Goal: Information Seeking & Learning: Learn about a topic

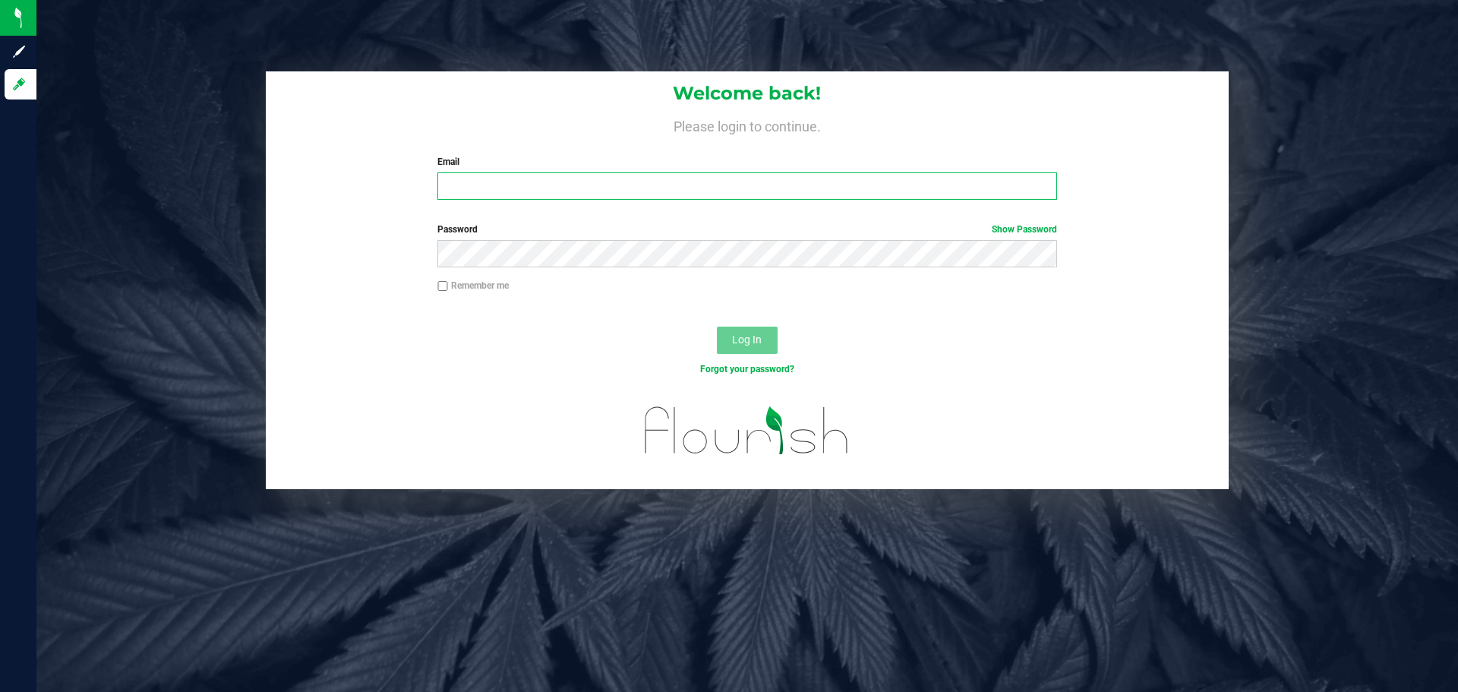
click at [559, 183] on input "Email" at bounding box center [746, 185] width 619 height 27
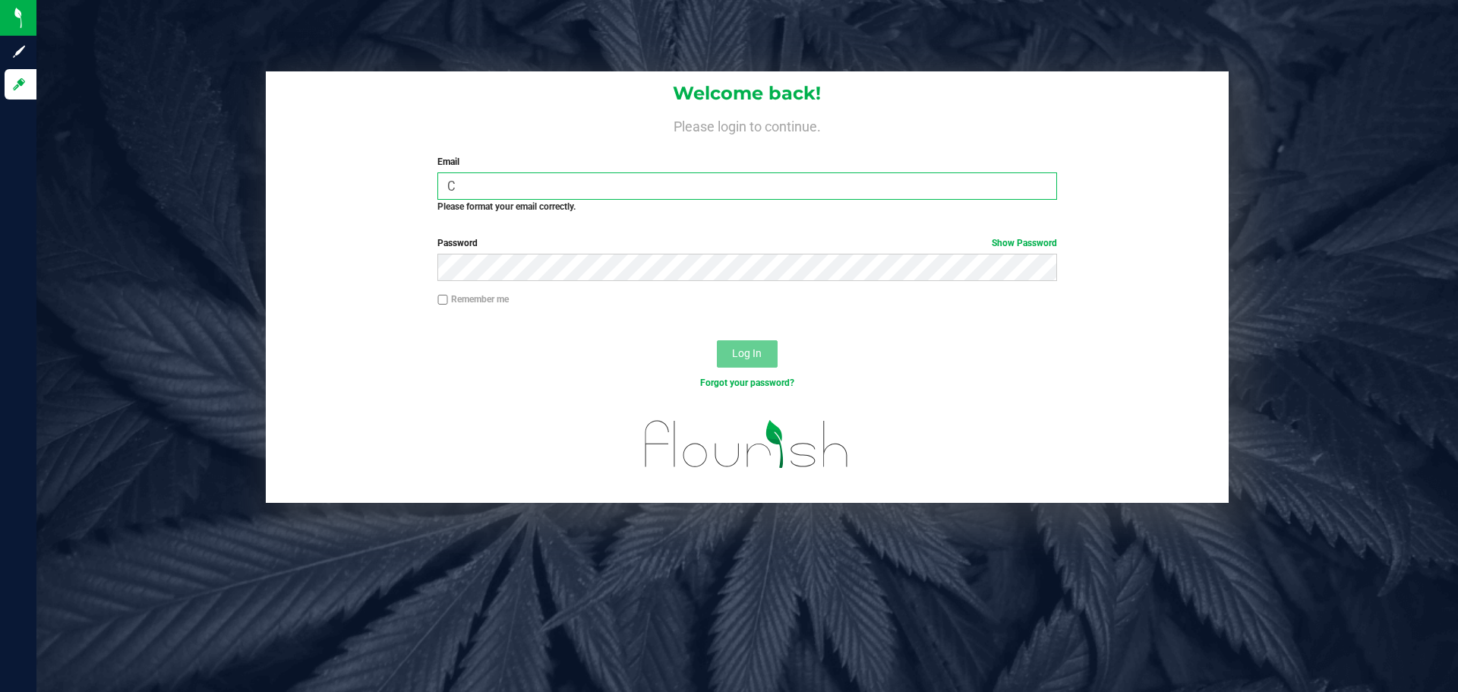
type input "[EMAIL_ADDRESS][DOMAIN_NAME]"
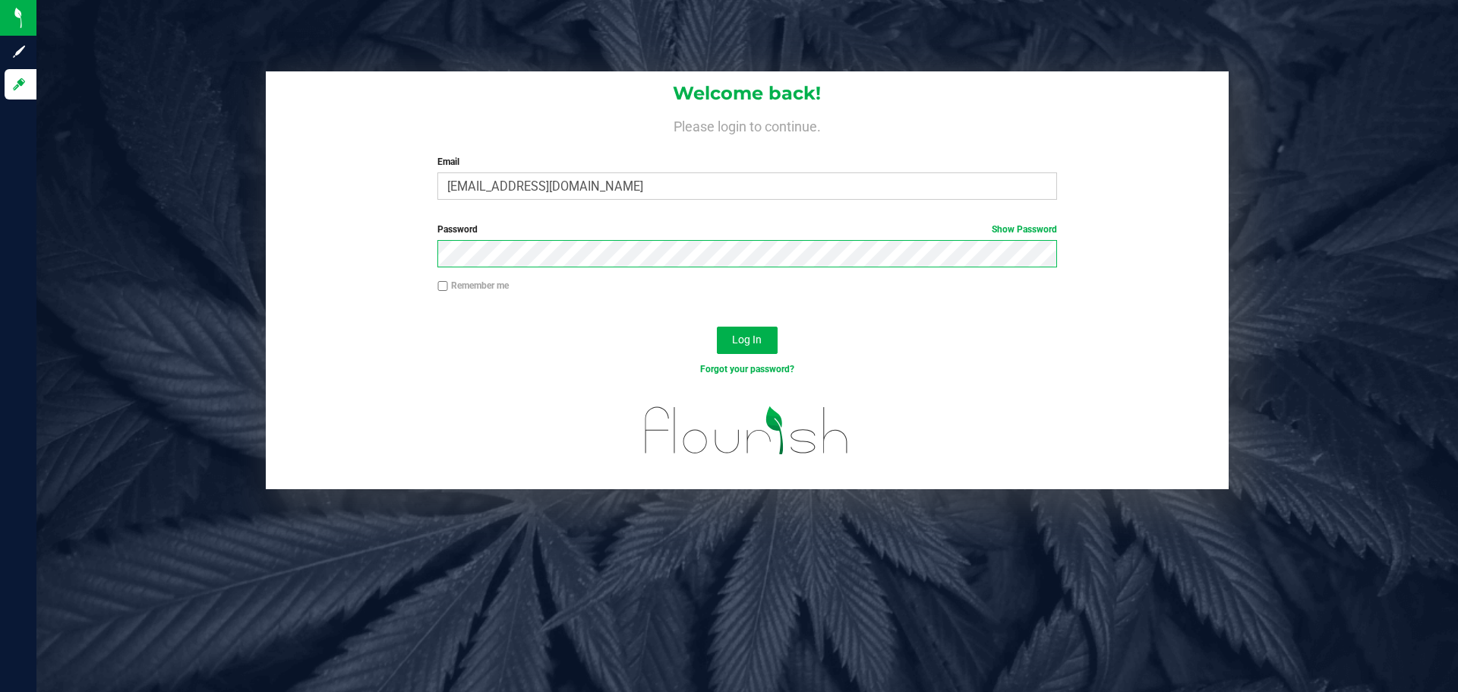
click at [717, 327] on button "Log In" at bounding box center [747, 340] width 61 height 27
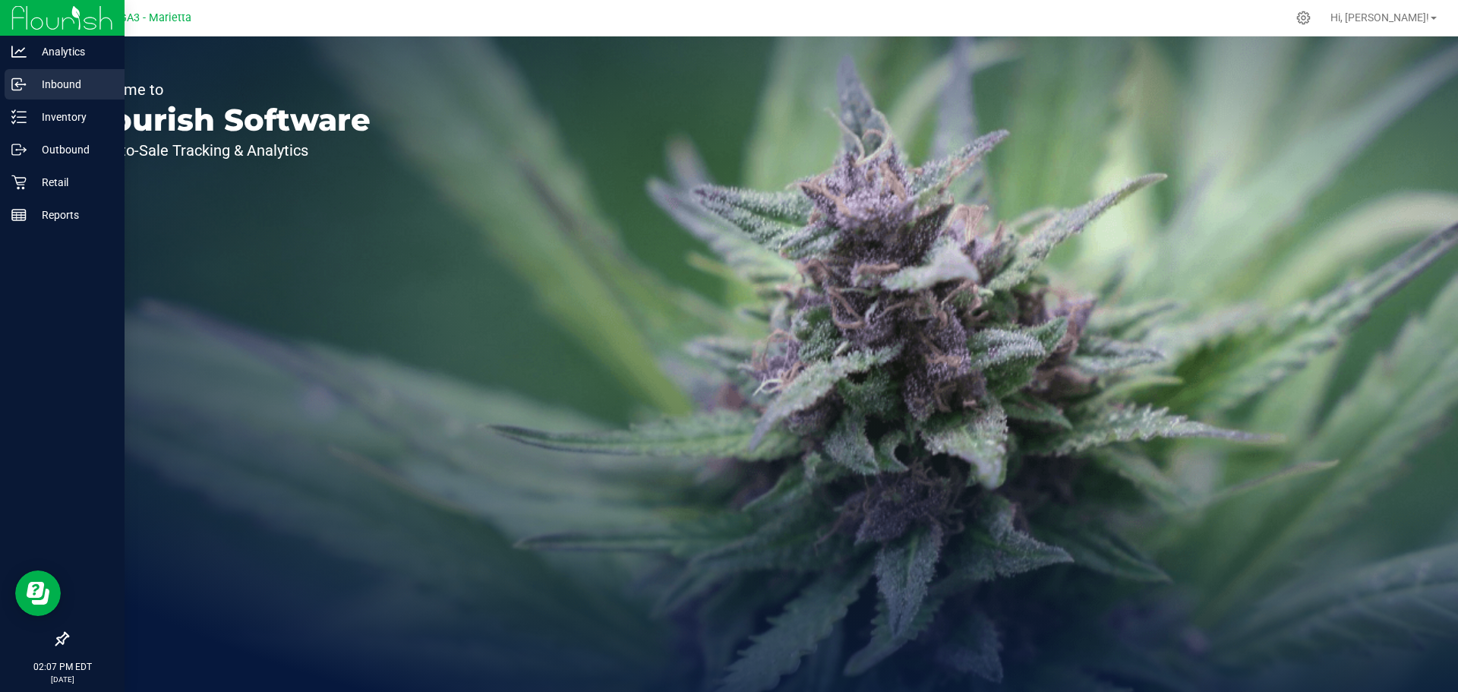
click at [81, 90] on p "Inbound" at bounding box center [72, 84] width 91 height 18
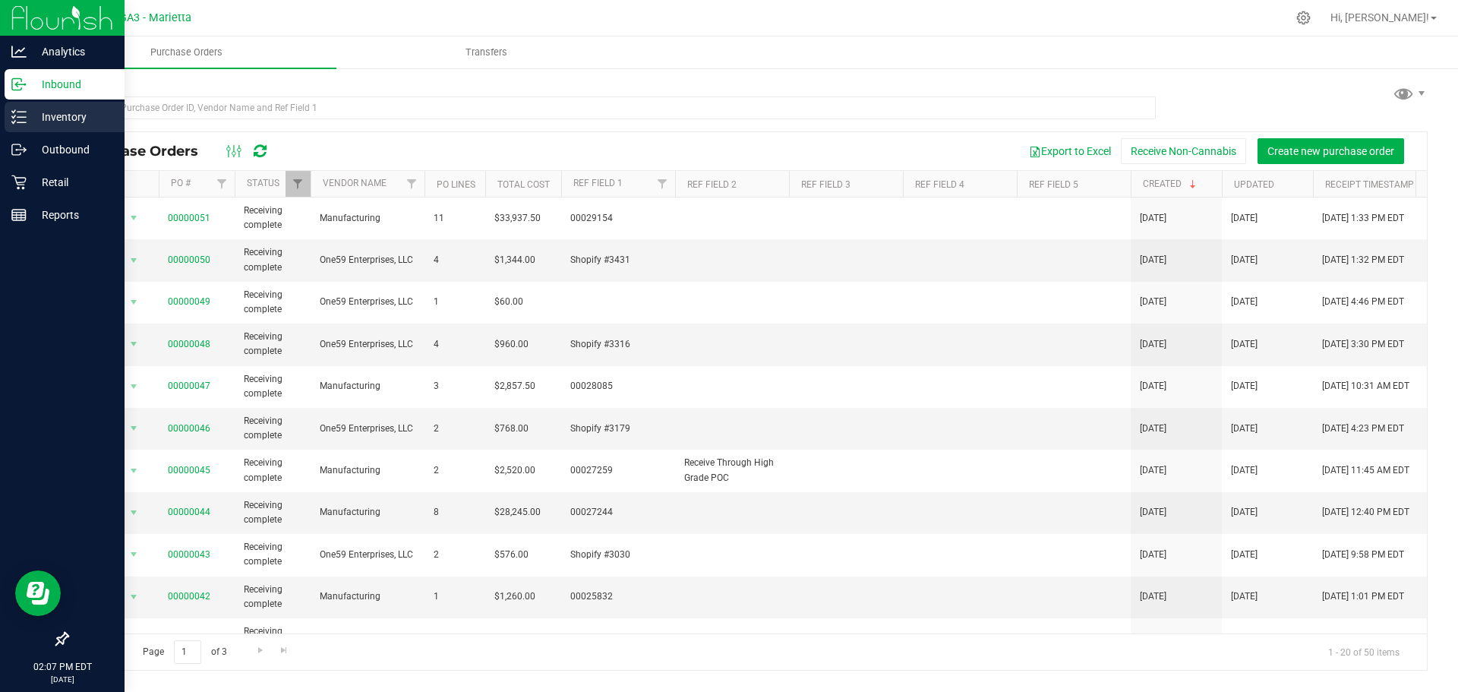
click at [33, 120] on p "Inventory" at bounding box center [72, 117] width 91 height 18
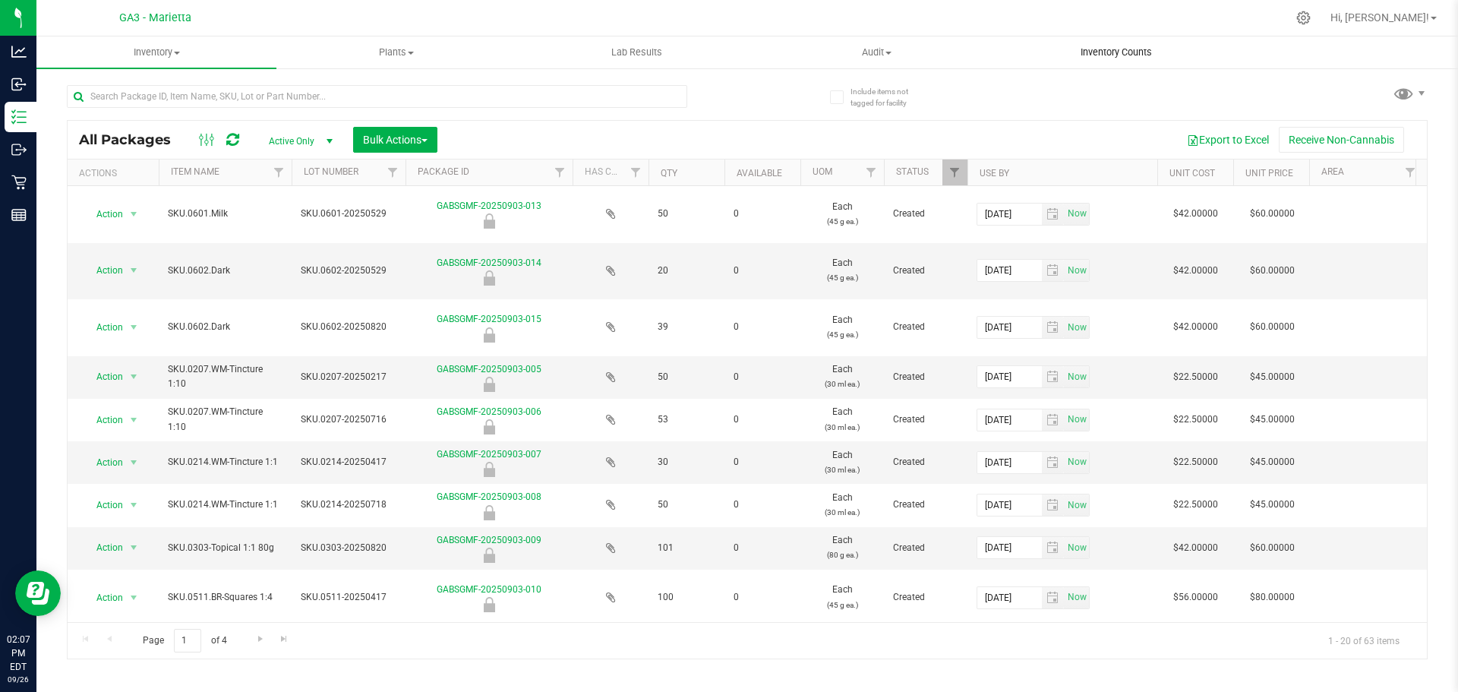
click at [727, 50] on span "Inventory Counts" at bounding box center [1116, 53] width 112 height 14
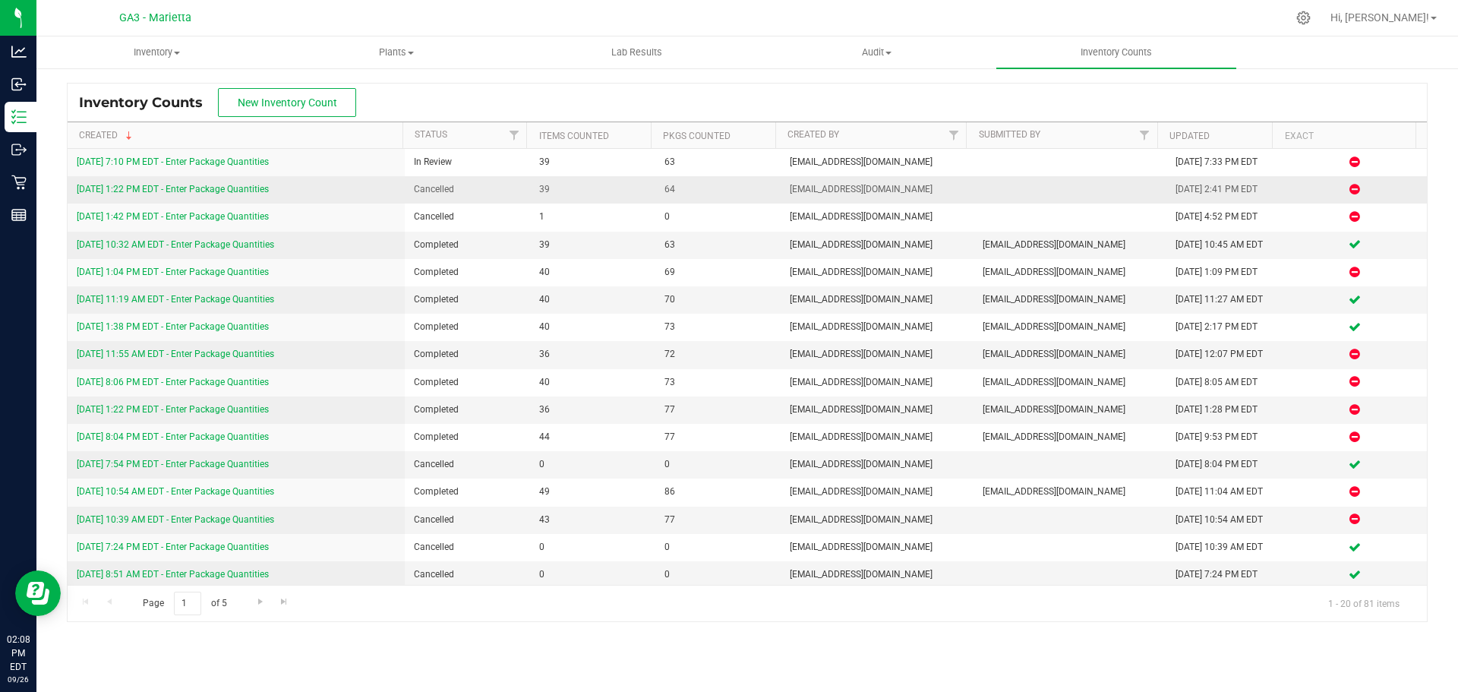
click at [189, 194] on link "[DATE] 1:22 PM EDT - Enter Package Quantities" at bounding box center [173, 189] width 192 height 11
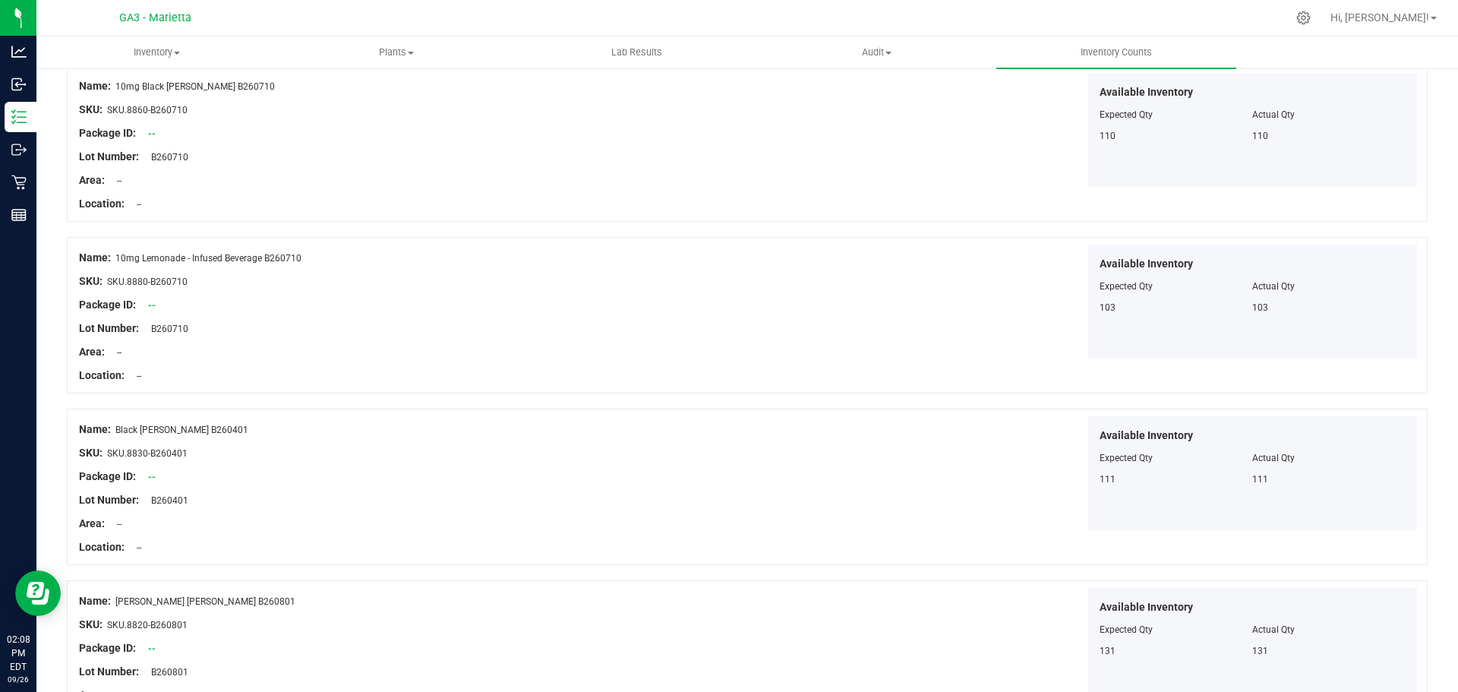
scroll to position [152, 0]
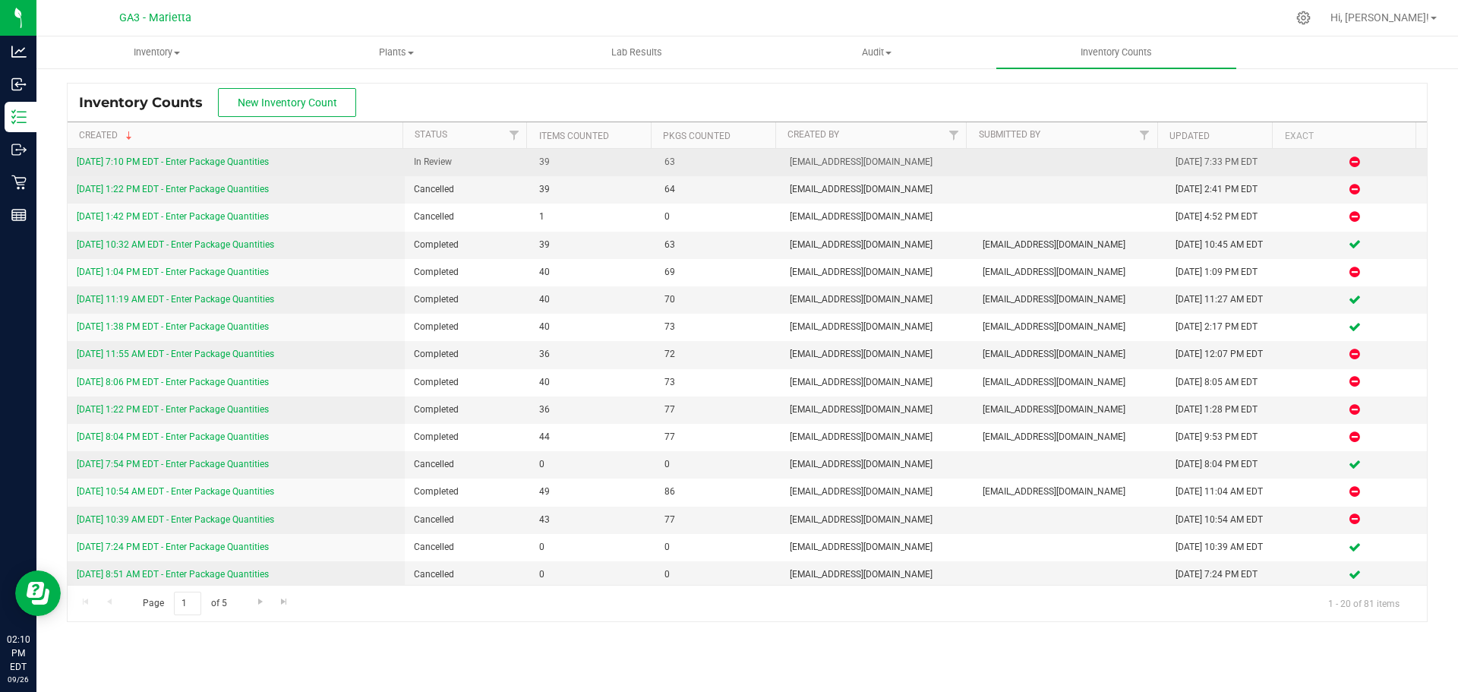
click at [251, 167] on link "[DATE] 7:10 PM EDT - Enter Package Quantities" at bounding box center [173, 161] width 192 height 11
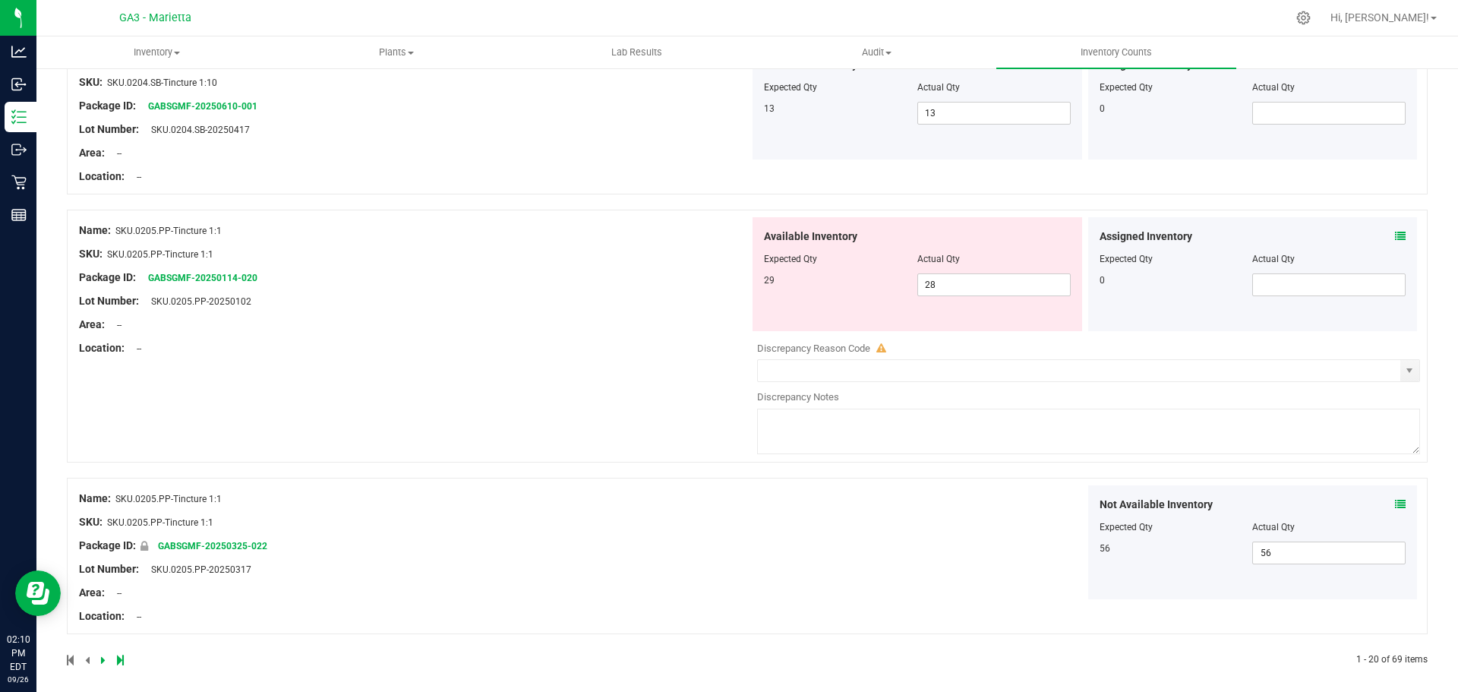
scroll to position [3104, 0]
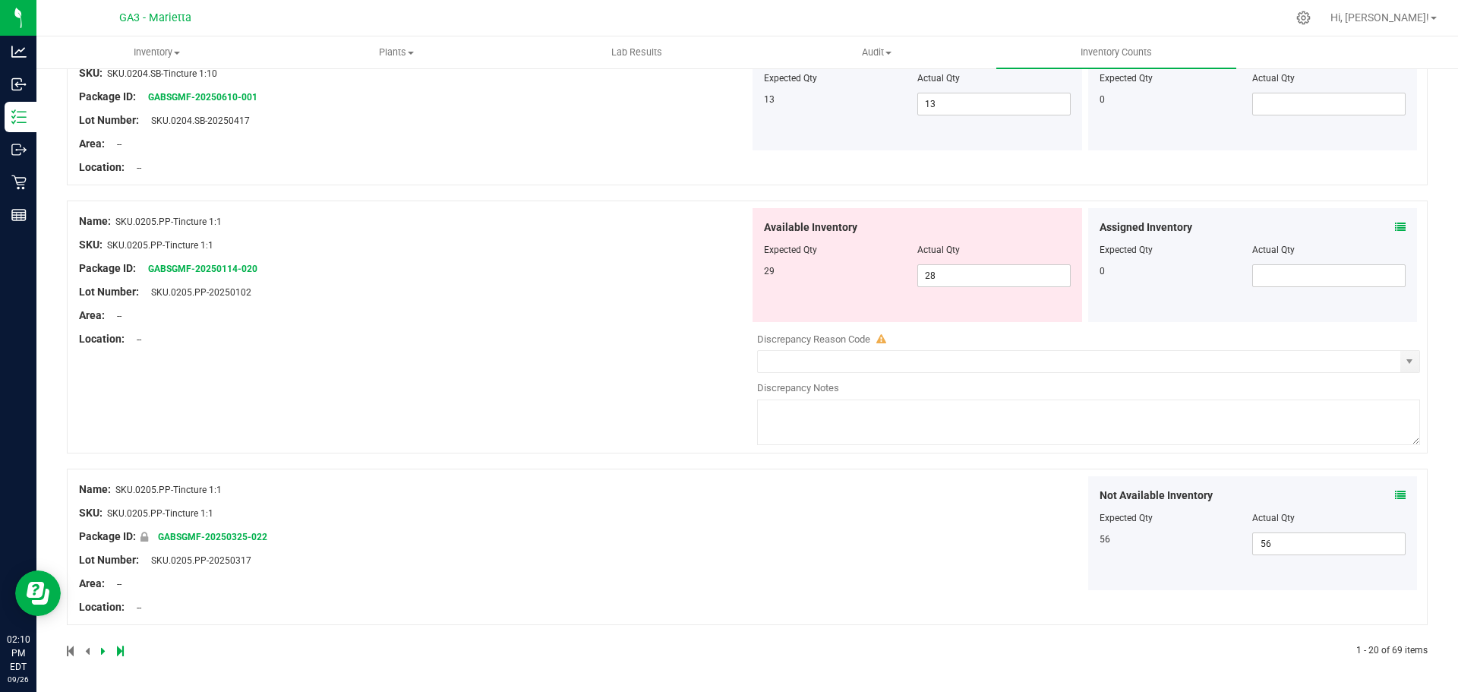
click at [102, 653] on icon at bounding box center [103, 650] width 5 height 9
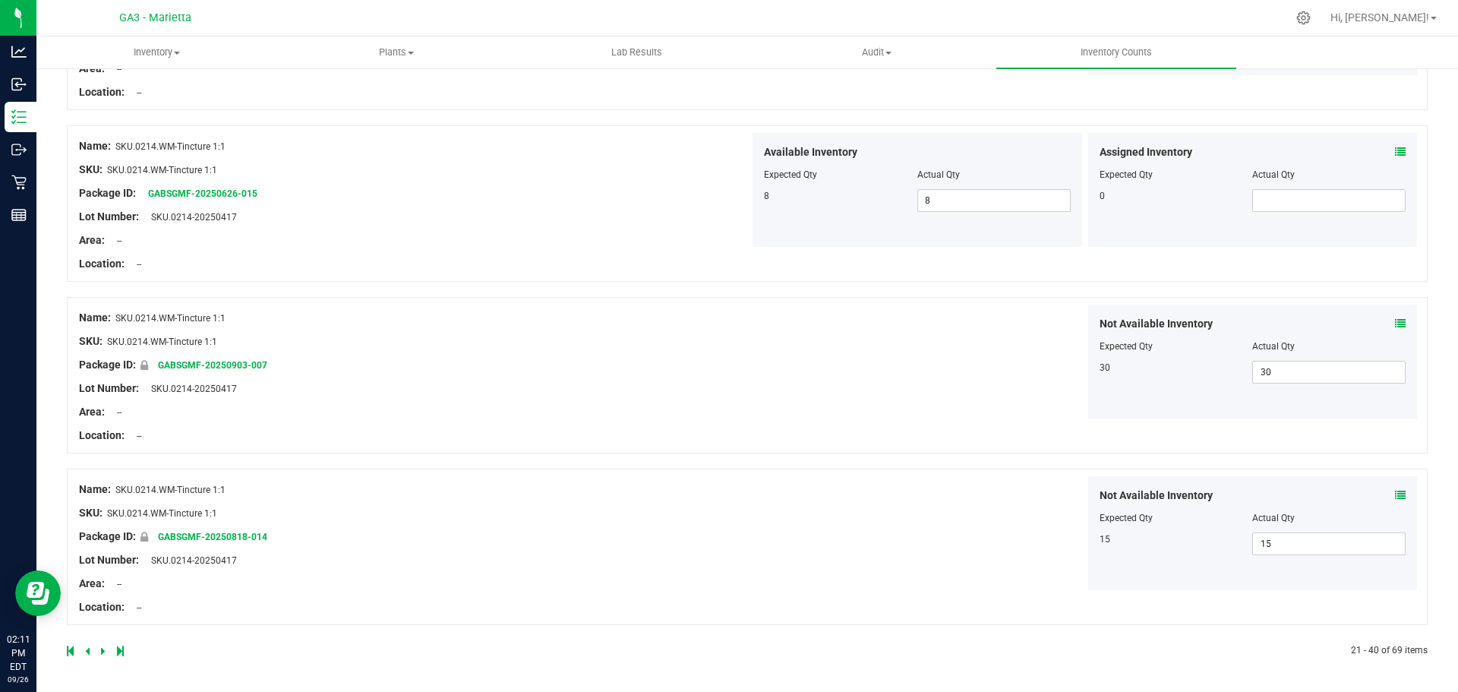
click at [101, 651] on icon at bounding box center [103, 650] width 5 height 9
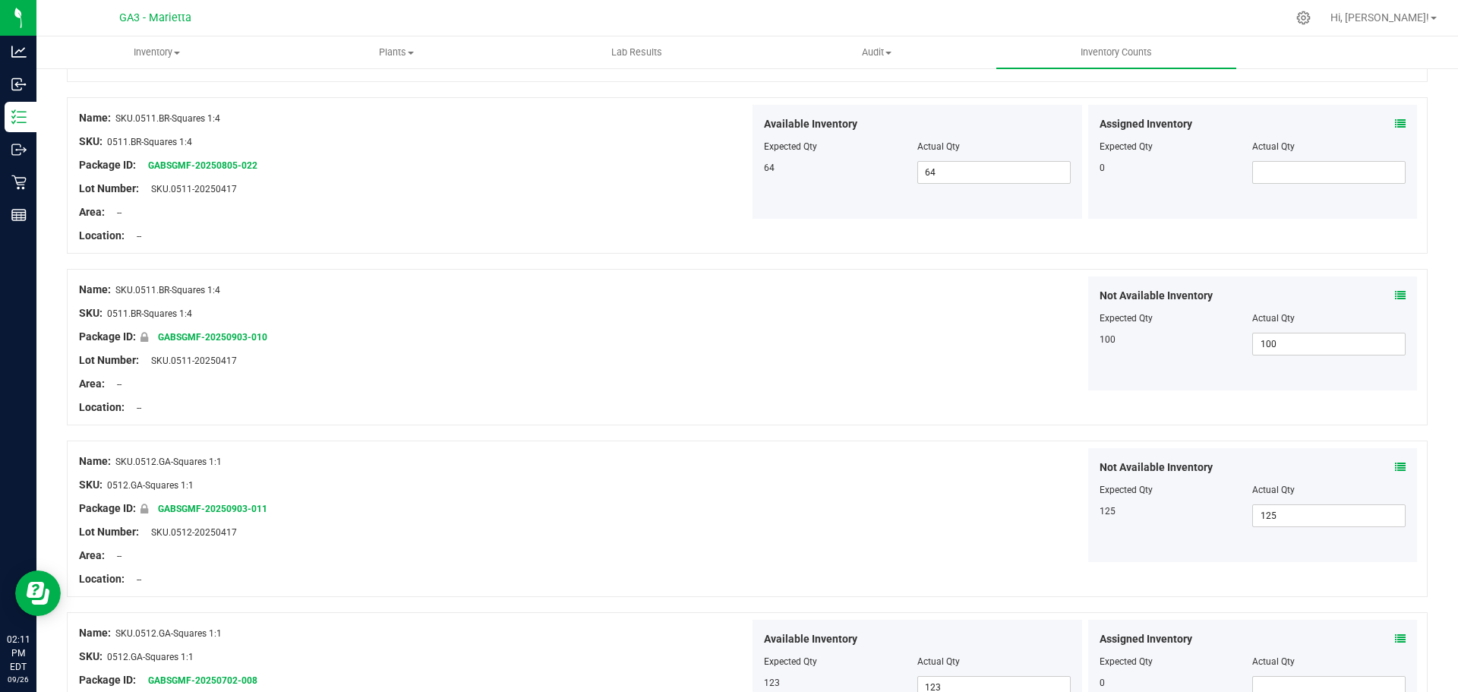
scroll to position [3201, 0]
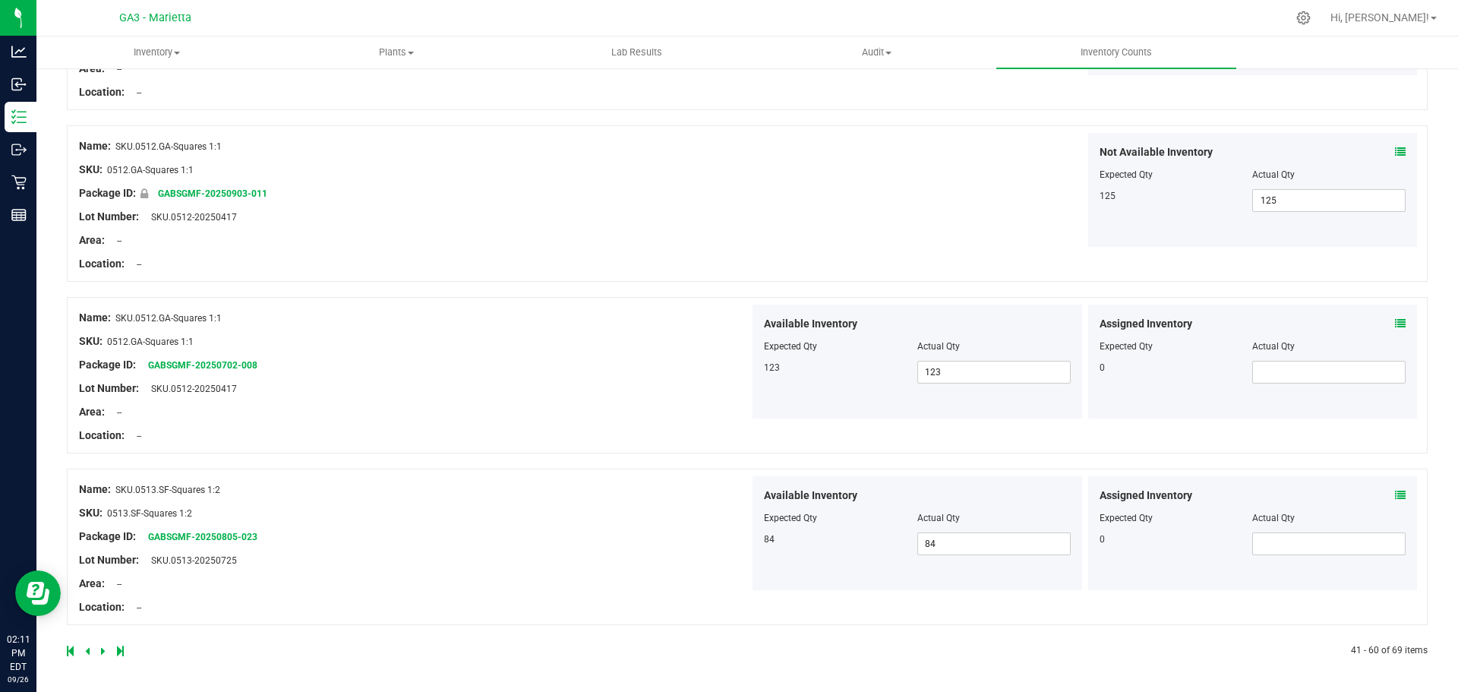
click at [104, 653] on icon at bounding box center [103, 650] width 5 height 9
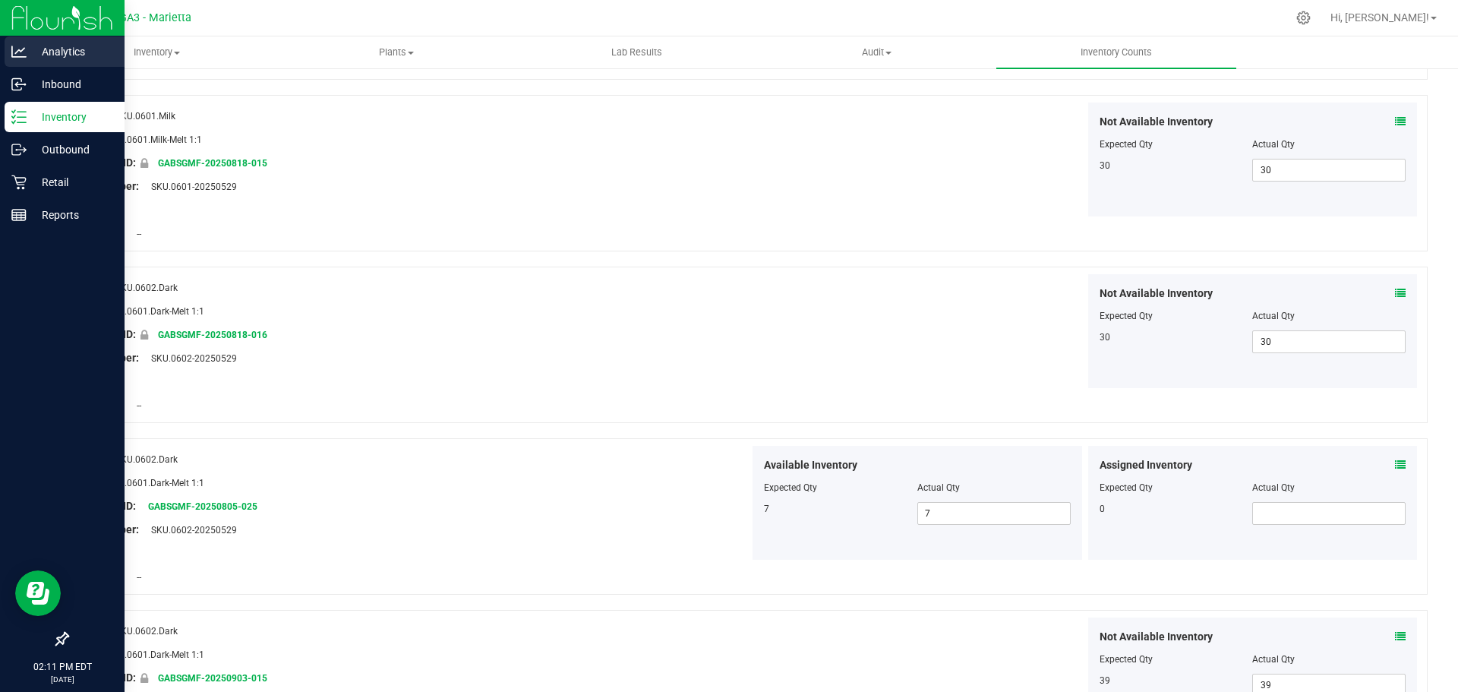
scroll to position [513, 0]
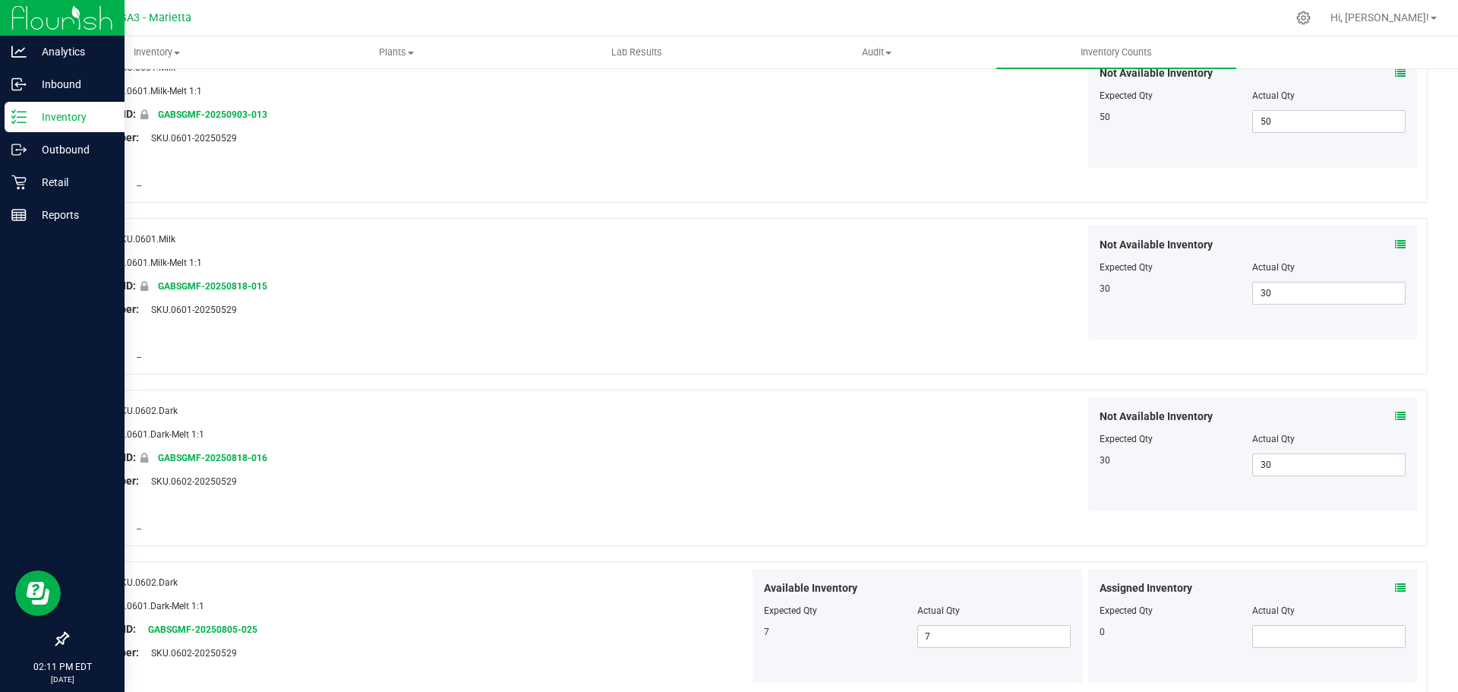
click at [36, 11] on img at bounding box center [62, 18] width 102 height 36
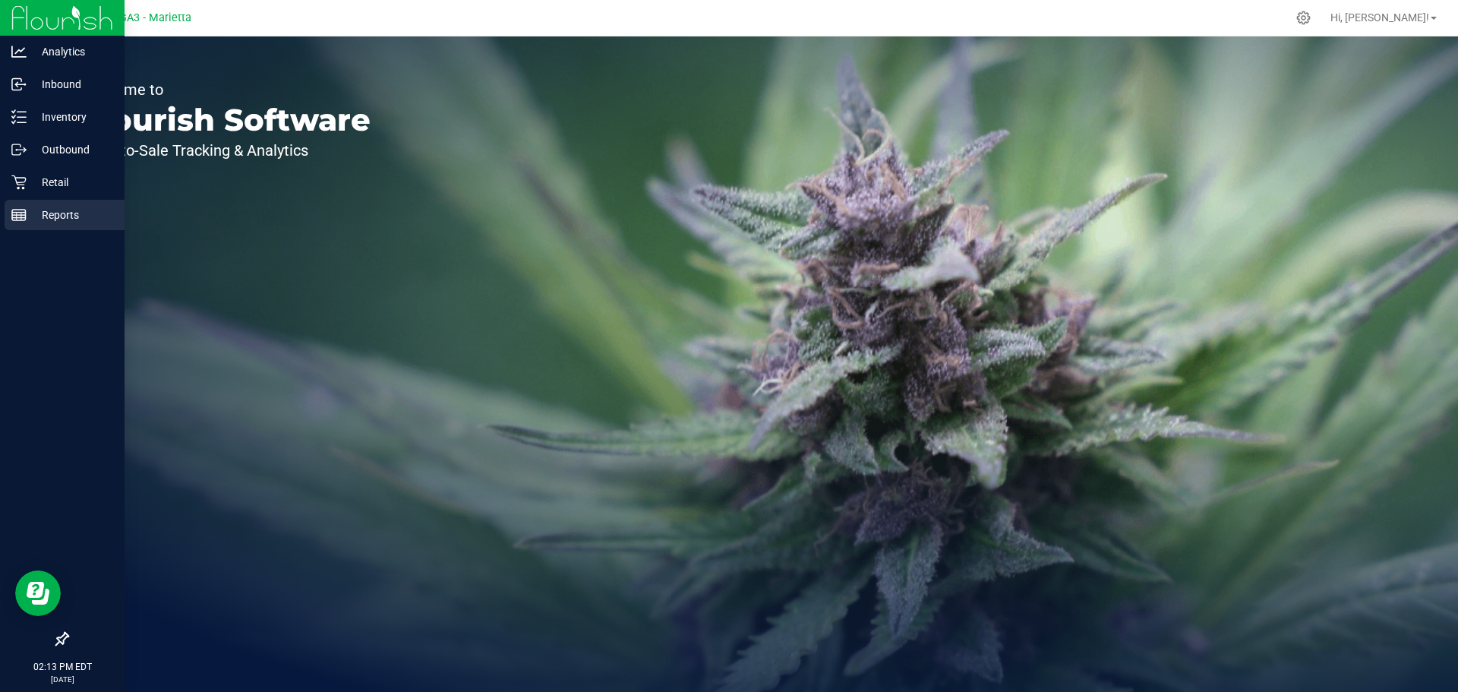
click at [43, 202] on div "Reports" at bounding box center [65, 215] width 120 height 30
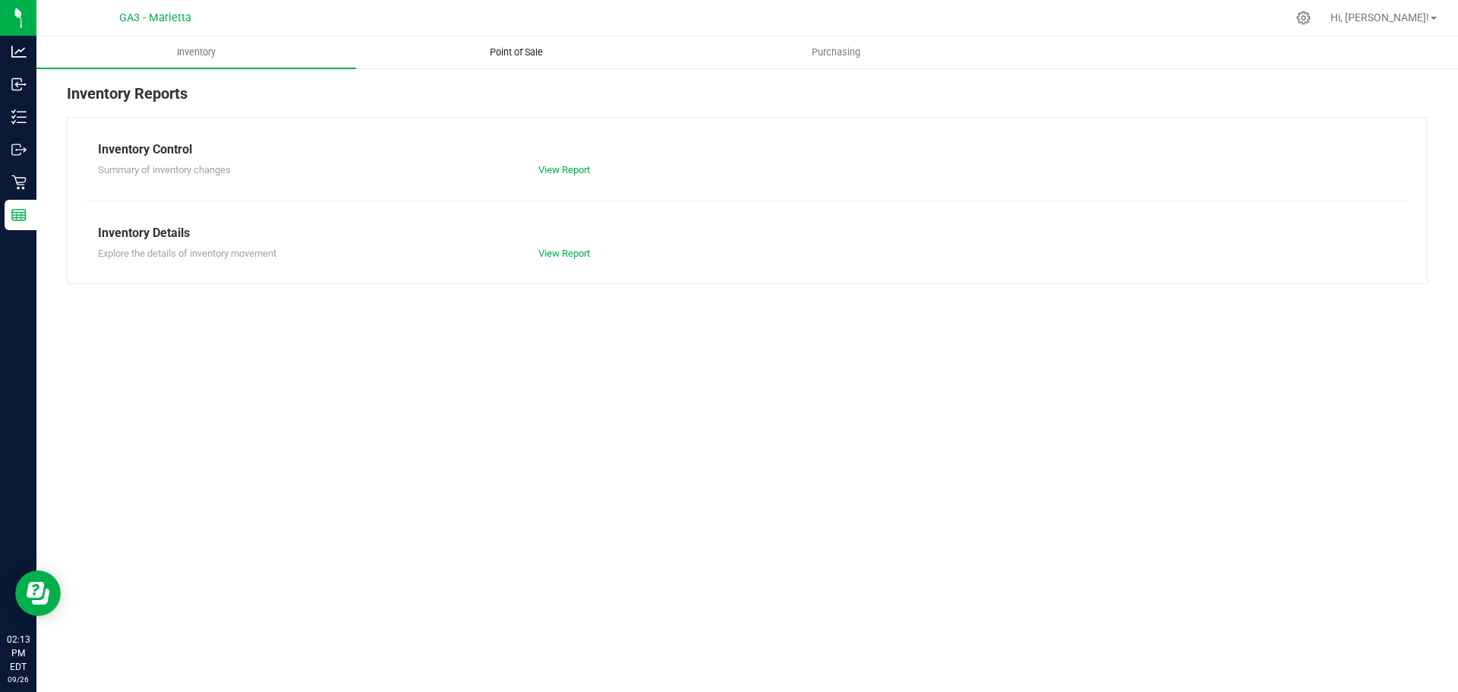
click at [535, 55] on span "Point of Sale" at bounding box center [516, 53] width 94 height 14
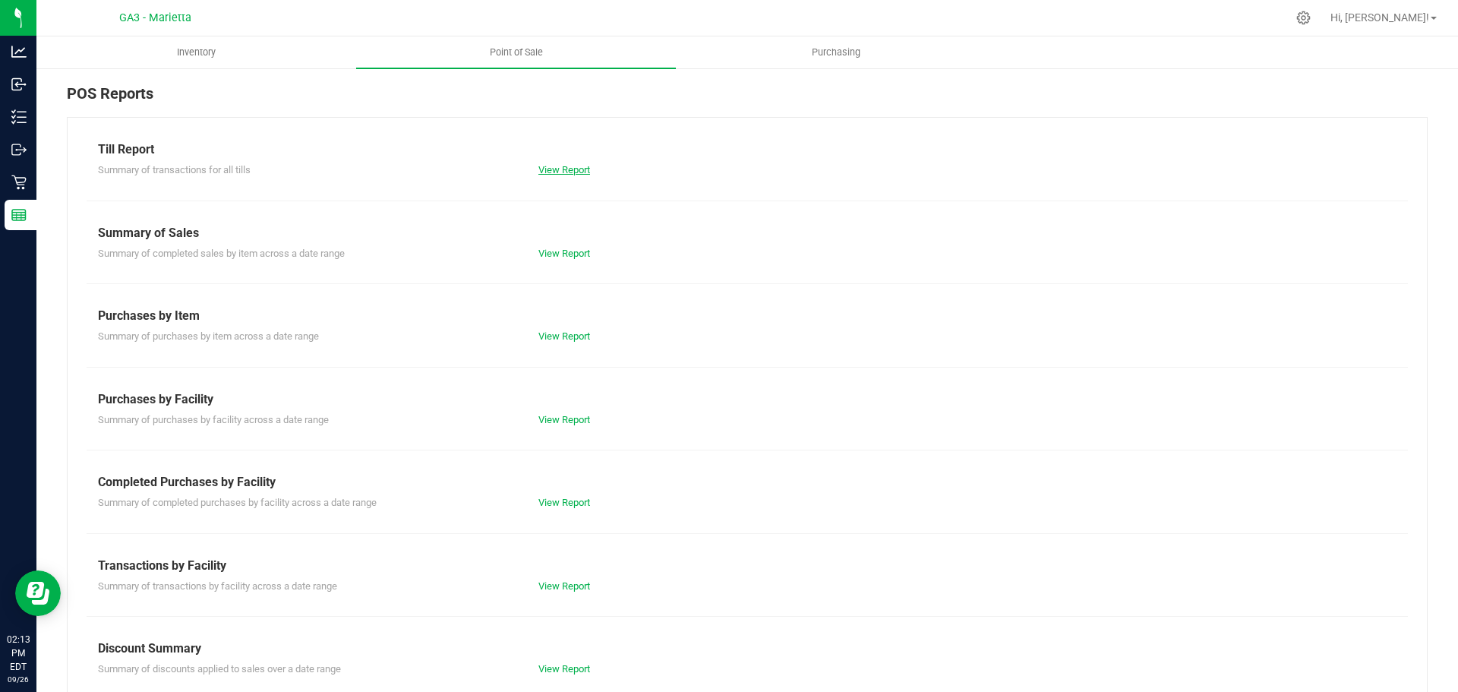
click at [542, 173] on link "View Report" at bounding box center [564, 169] width 52 height 11
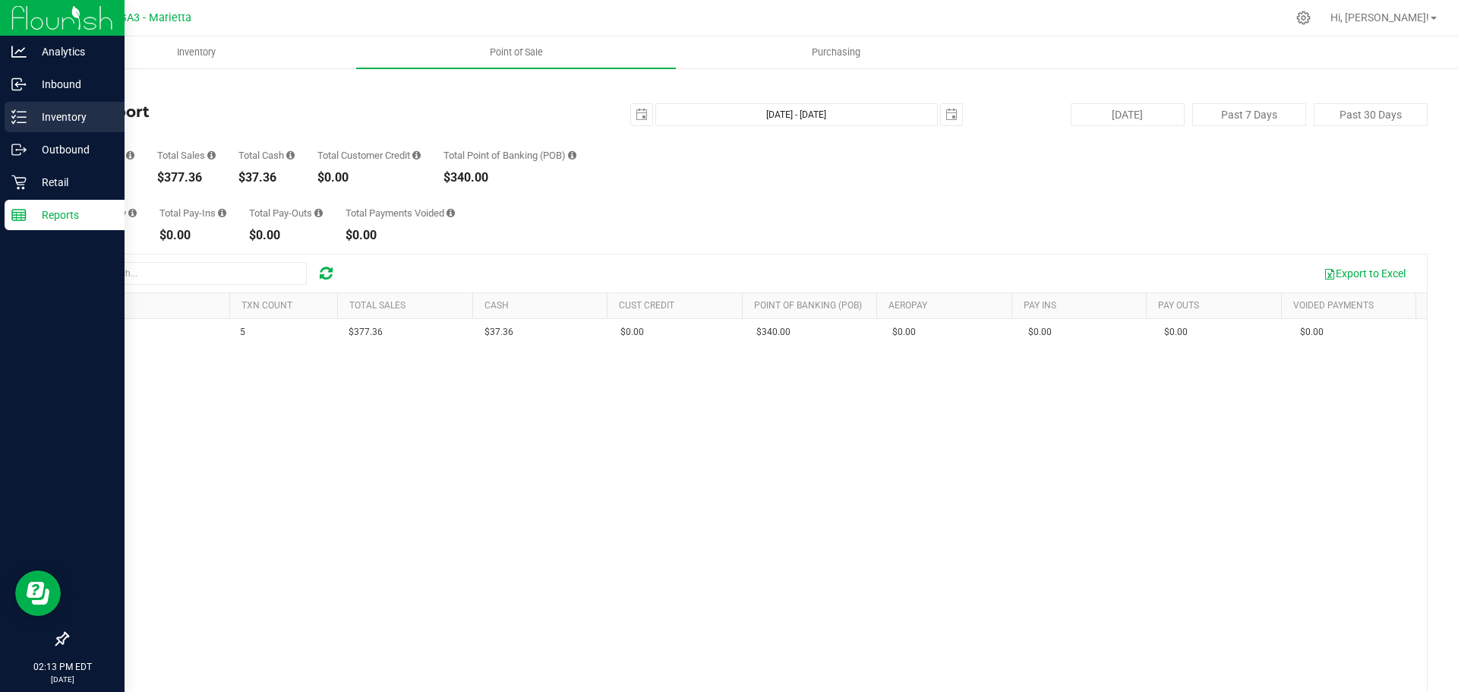
click at [59, 117] on p "Inventory" at bounding box center [72, 117] width 91 height 18
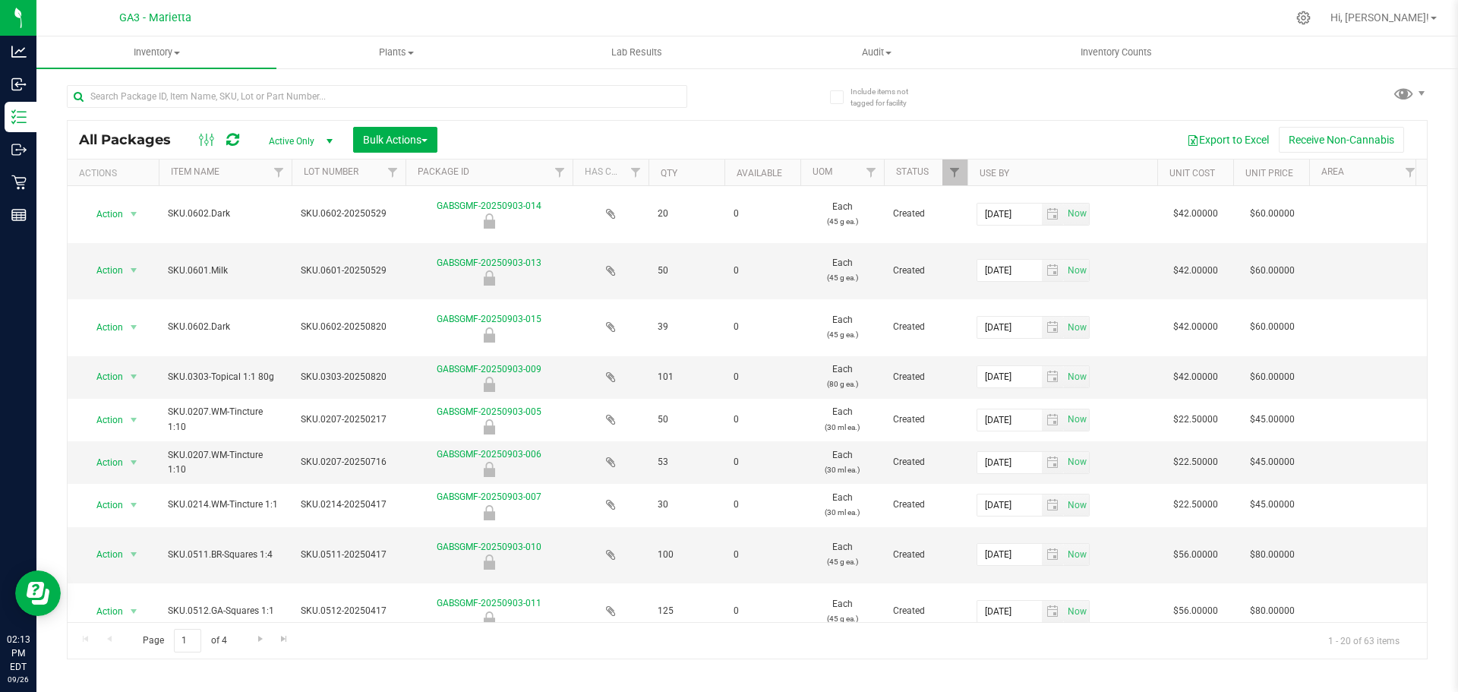
click at [253, 167] on th "Item Name" at bounding box center [225, 172] width 133 height 27
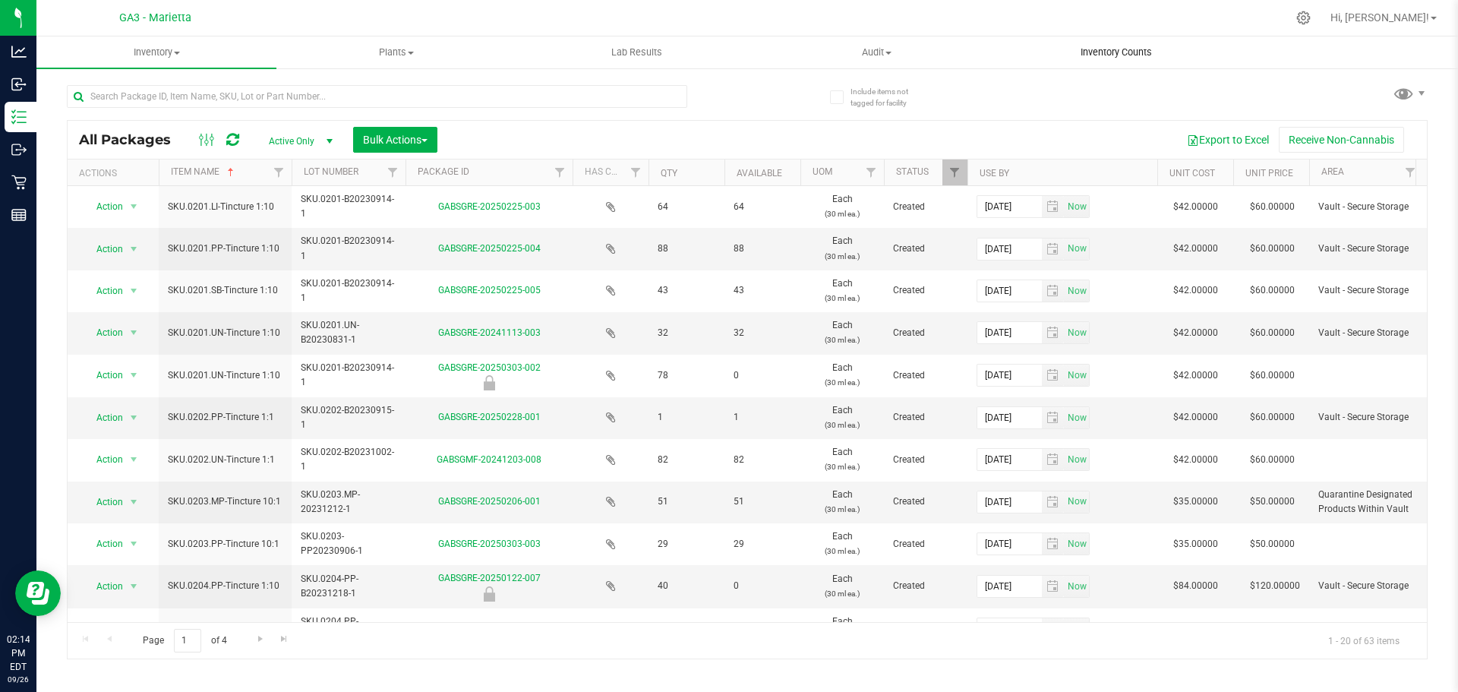
click at [727, 63] on uib-tab-heading "Inventory Counts" at bounding box center [1116, 52] width 238 height 30
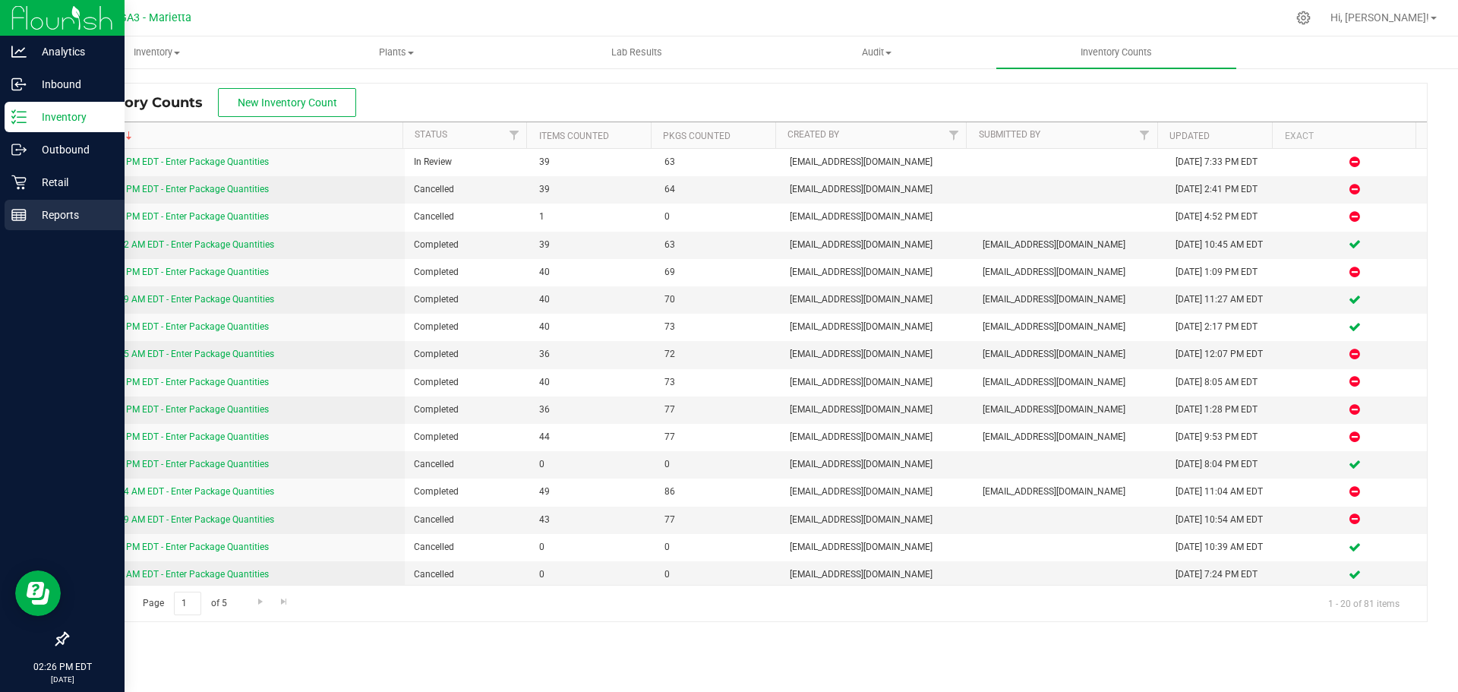
click at [44, 217] on p "Reports" at bounding box center [72, 215] width 91 height 18
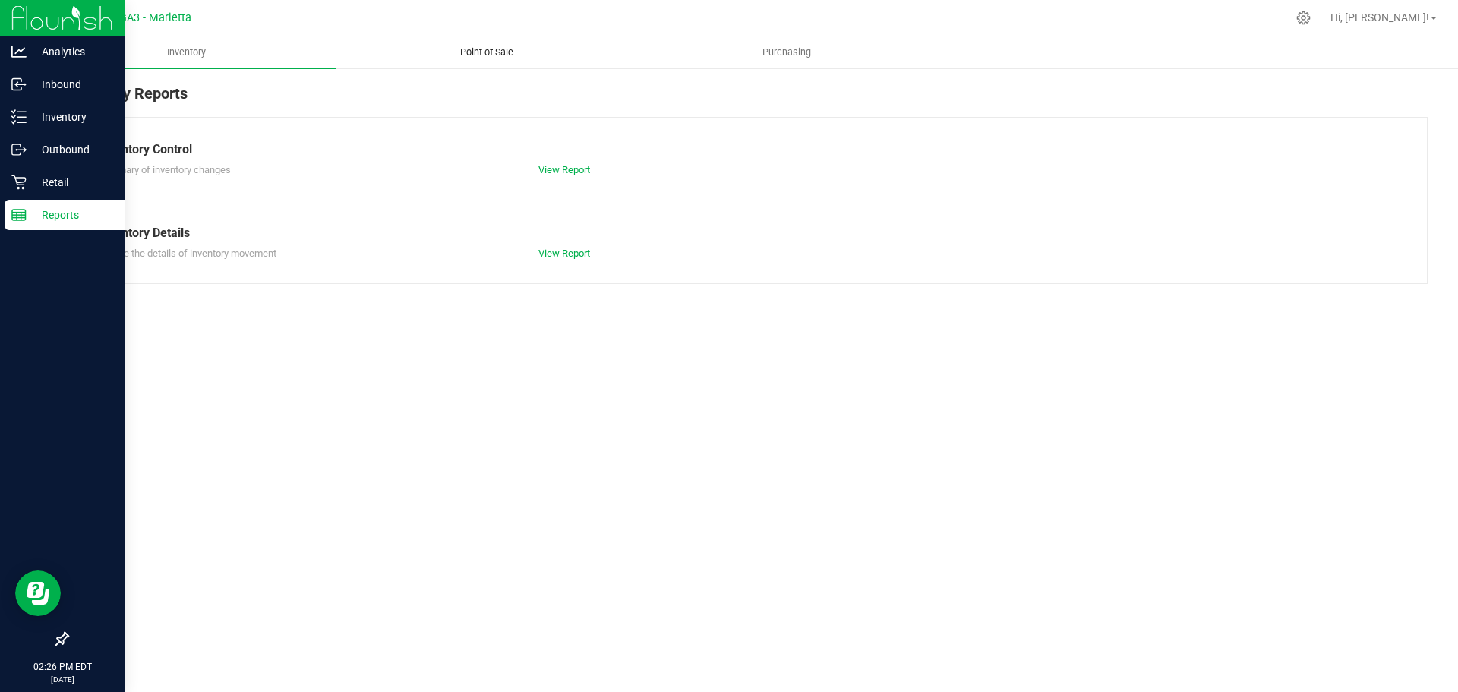
click at [480, 51] on span "Point of Sale" at bounding box center [487, 53] width 94 height 14
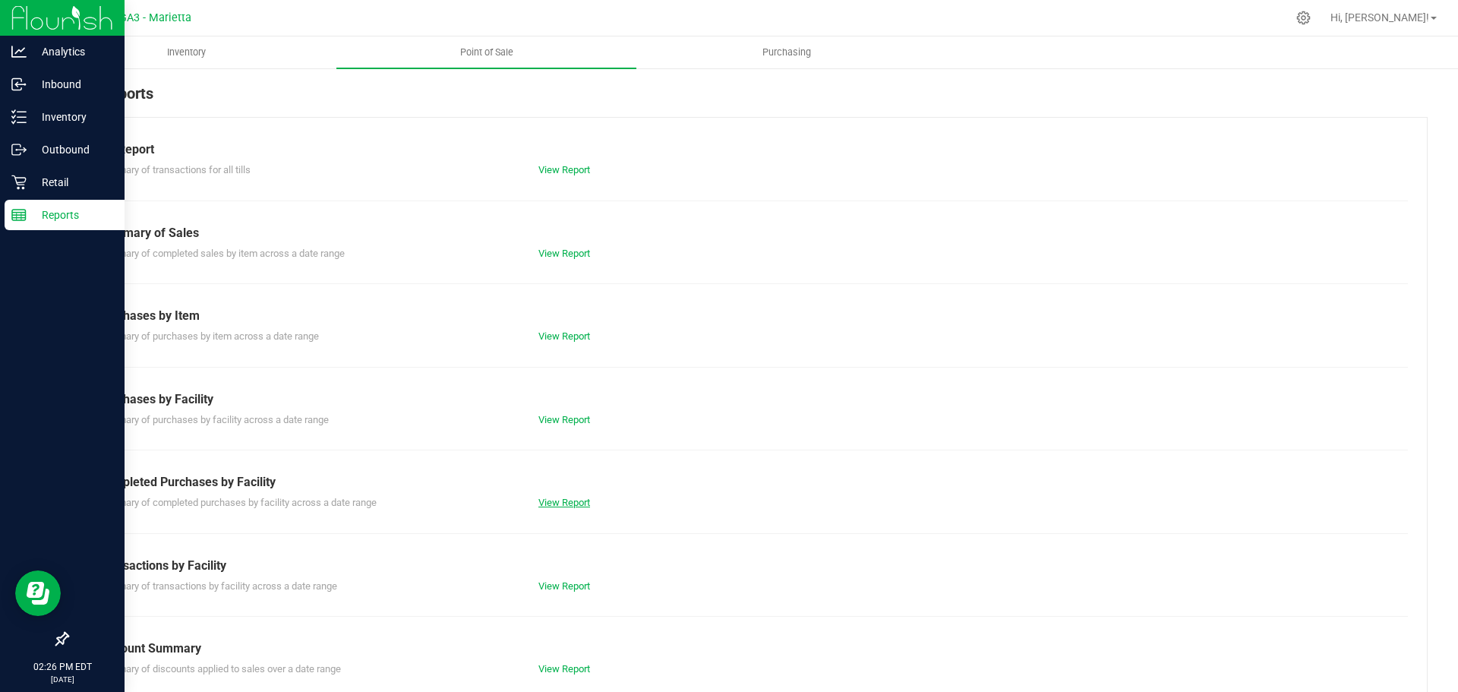
click at [551, 497] on div "View Report" at bounding box center [637, 502] width 220 height 15
click at [549, 499] on link "View Report" at bounding box center [564, 502] width 52 height 11
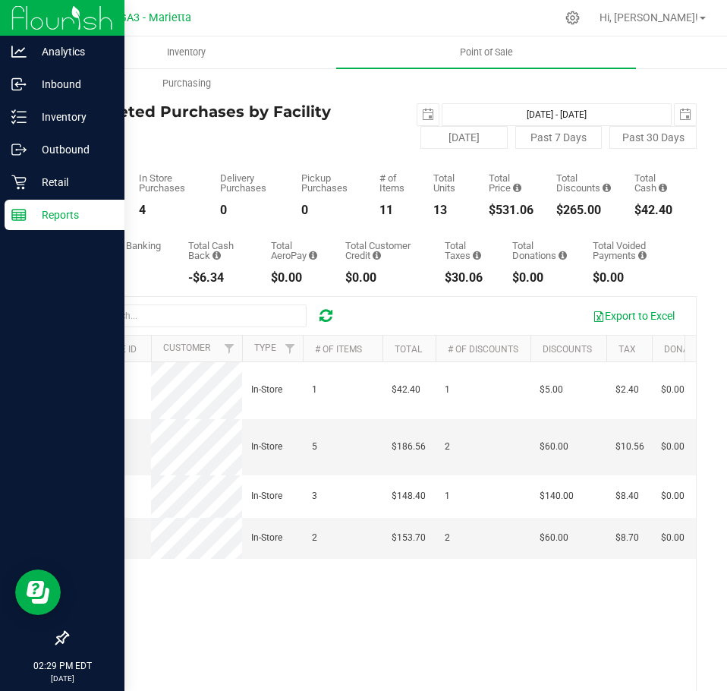
click at [256, 297] on div "Back Completed Purchases by Facility Report [DATE] [DATE] - [DATE] [DATE] [DATE…" at bounding box center [382, 460] width 630 height 756
